Goal: Task Accomplishment & Management: Use online tool/utility

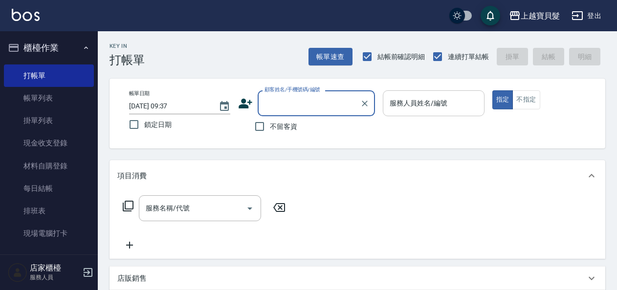
drag, startPoint x: 384, startPoint y: 103, endPoint x: 395, endPoint y: 112, distance: 14.5
click at [384, 103] on div "服務人員姓名/編號" at bounding box center [433, 103] width 101 height 26
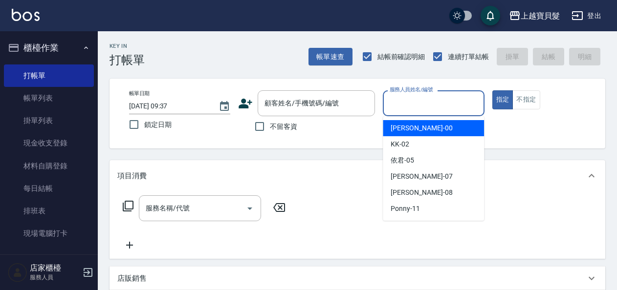
click at [397, 125] on span "小華 -00" at bounding box center [422, 128] width 62 height 10
type input "小華-00"
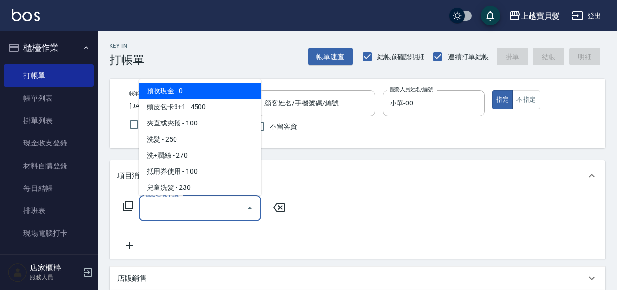
click at [191, 207] on input "服務名稱/代號" at bounding box center [192, 208] width 99 height 17
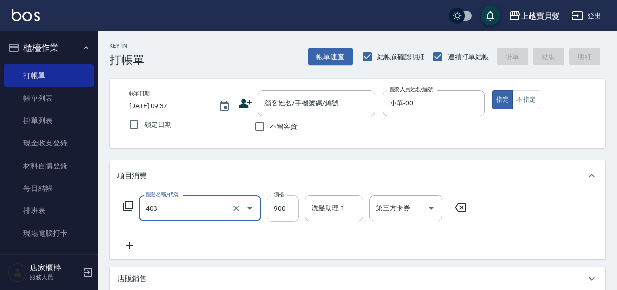
type input "補染(403)"
click at [287, 209] on input "900" at bounding box center [283, 209] width 32 height 26
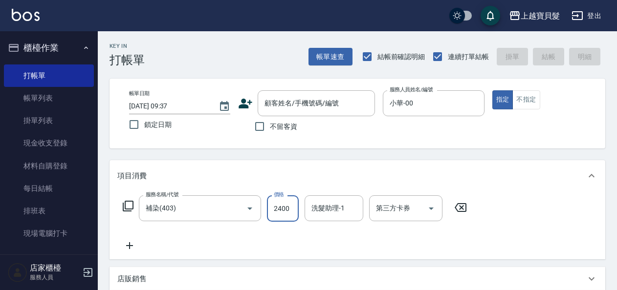
type input "2400"
drag, startPoint x: 274, startPoint y: 233, endPoint x: 373, endPoint y: 239, distance: 99.4
click at [275, 234] on div "服務名稱/代號 補染(403) 服務名稱/代號 價格 2400 價格 洗髮助理-1 洗髮助理-1 第三方卡券 第三方卡券" at bounding box center [294, 224] width 355 height 56
drag, startPoint x: 257, startPoint y: 125, endPoint x: 332, endPoint y: 146, distance: 78.0
click at [259, 125] on input "不留客資" at bounding box center [259, 126] width 21 height 21
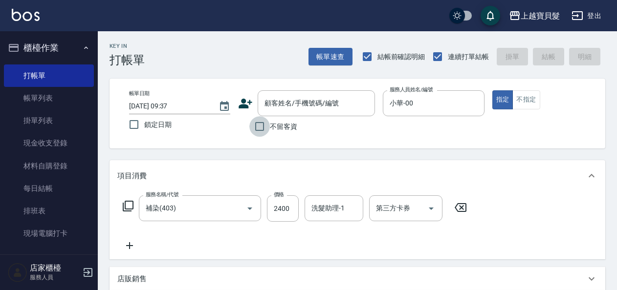
checkbox input "true"
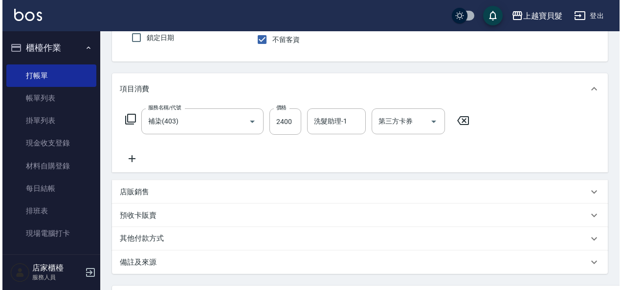
scroll to position [180, 0]
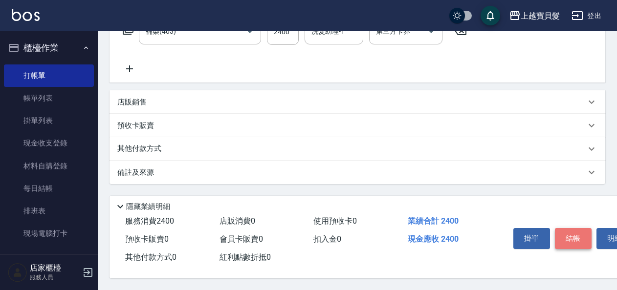
click at [576, 235] on button "結帳" at bounding box center [573, 238] width 37 height 21
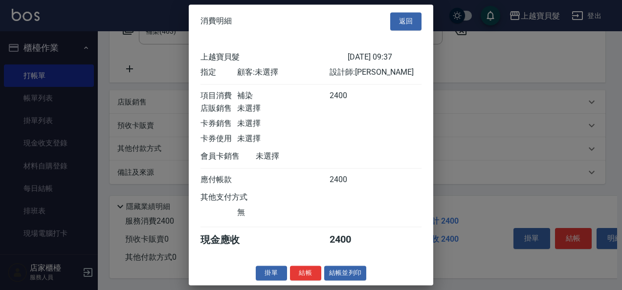
scroll to position [2, 0]
click at [347, 277] on button "結帳並列印" at bounding box center [345, 273] width 43 height 15
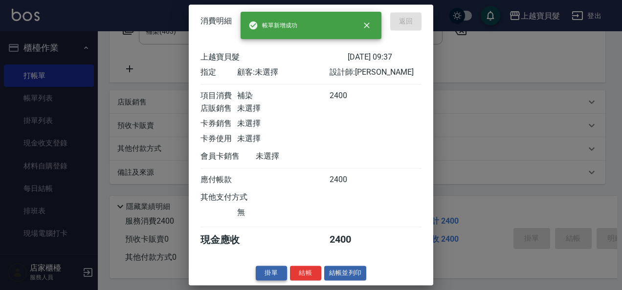
type input "[DATE] 13:49"
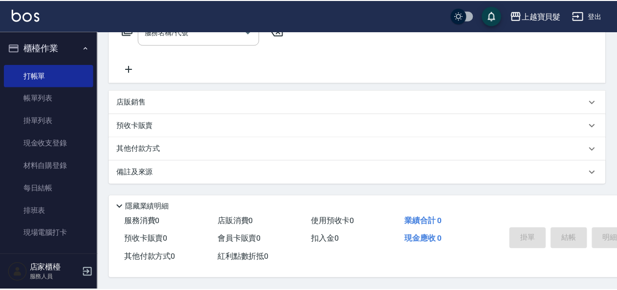
scroll to position [0, 0]
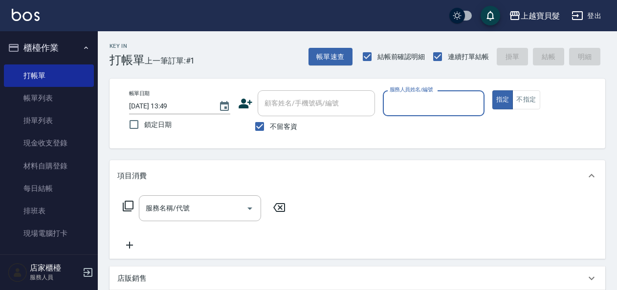
click at [401, 106] on input "服務人員姓名/編號" at bounding box center [433, 103] width 92 height 17
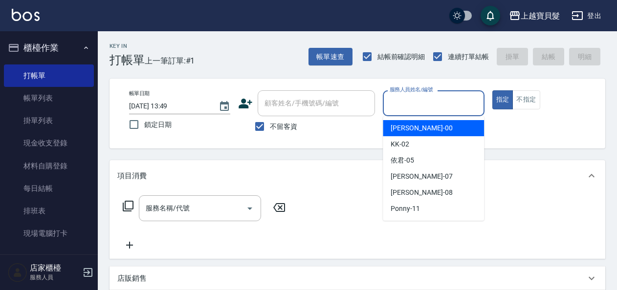
click at [400, 129] on span "小華 -00" at bounding box center [422, 128] width 62 height 10
type input "小華-00"
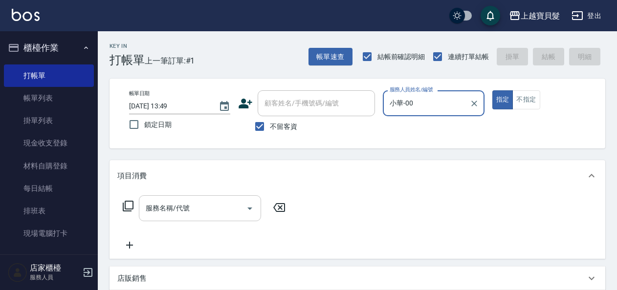
click at [177, 216] on input "服務名稱/代號" at bounding box center [192, 208] width 99 height 17
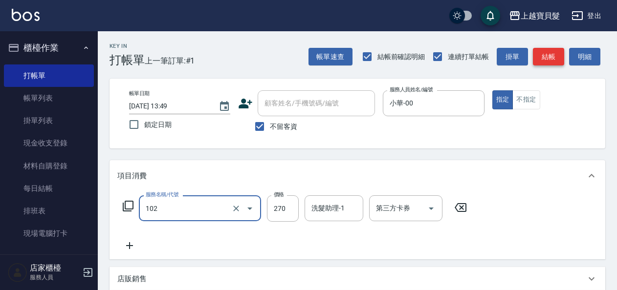
type input "洗+潤絲(102)"
drag, startPoint x: 551, startPoint y: 52, endPoint x: 538, endPoint y: 52, distance: 12.7
click at [550, 52] on button "結帳" at bounding box center [548, 57] width 31 height 18
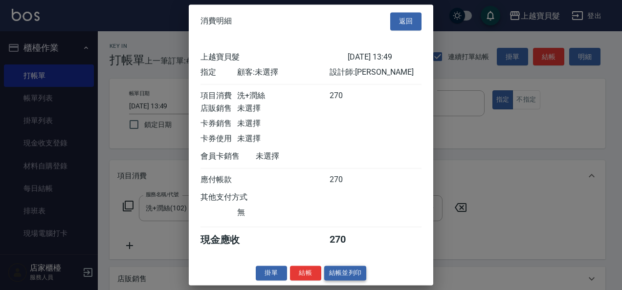
click at [339, 278] on button "結帳並列印" at bounding box center [345, 273] width 43 height 15
